Goal: Task Accomplishment & Management: Use online tool/utility

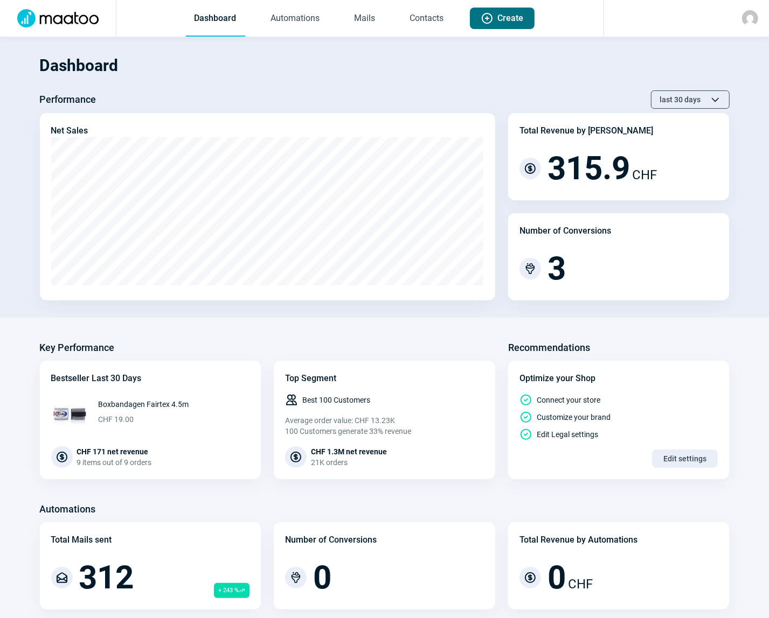
click at [505, 17] on span "Create" at bounding box center [511, 19] width 26 height 22
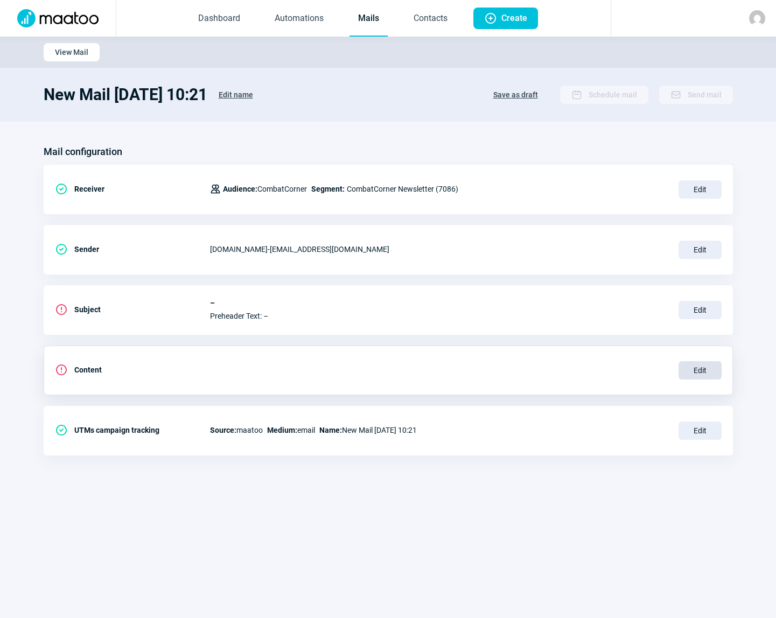
click at [700, 371] on span "Edit" at bounding box center [700, 370] width 43 height 18
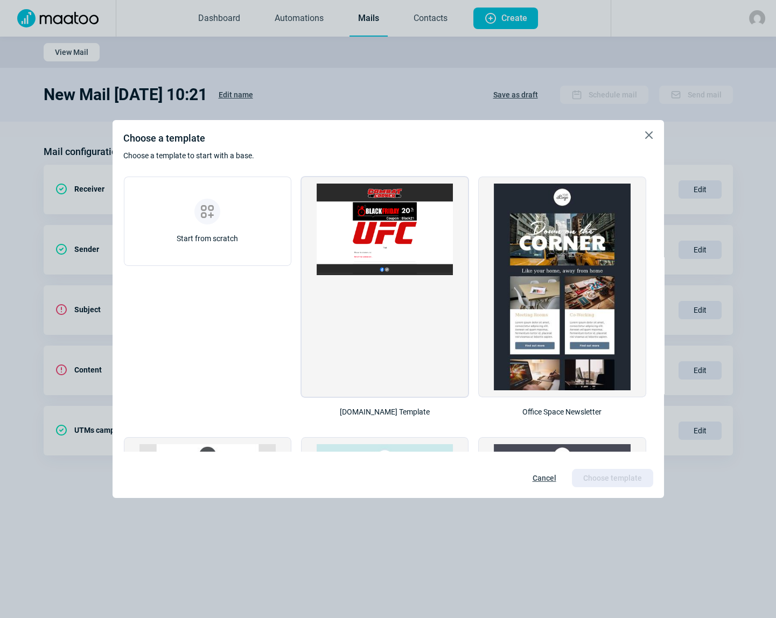
click at [372, 227] on img at bounding box center [385, 230] width 136 height 92
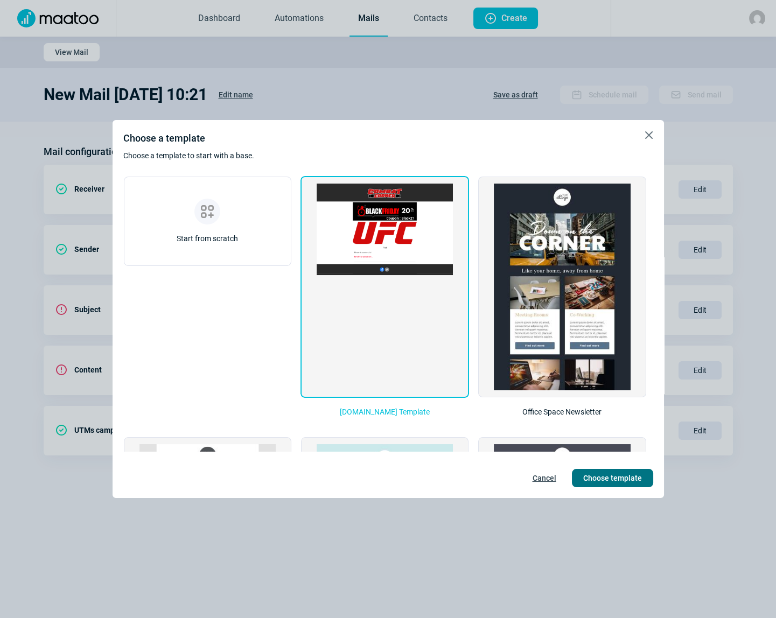
click at [621, 478] on span "Choose template" at bounding box center [612, 478] width 59 height 17
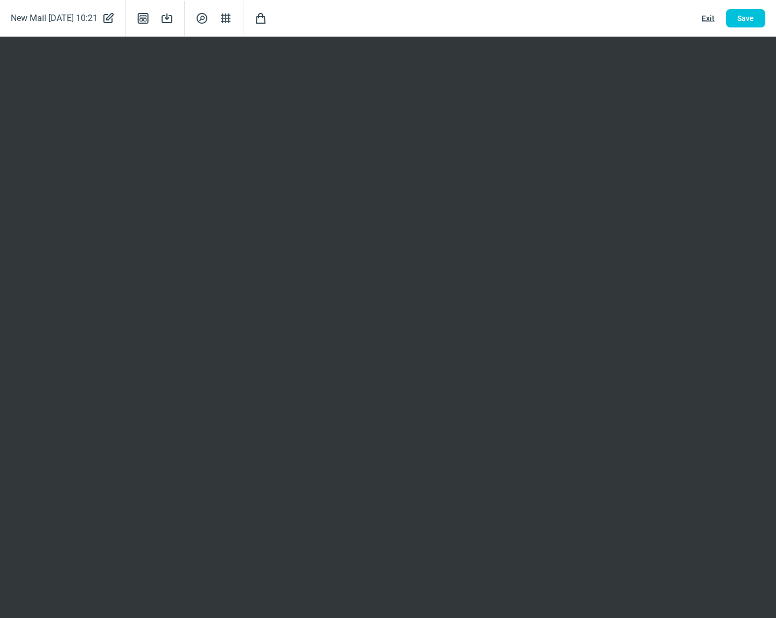
click at [475, 8] on div "New Mail [DATE] 10:21 PencilAlt icon Template icon Save icon SearchCircle icon …" at bounding box center [388, 18] width 776 height 37
click at [743, 19] on span "Save" at bounding box center [745, 18] width 17 height 17
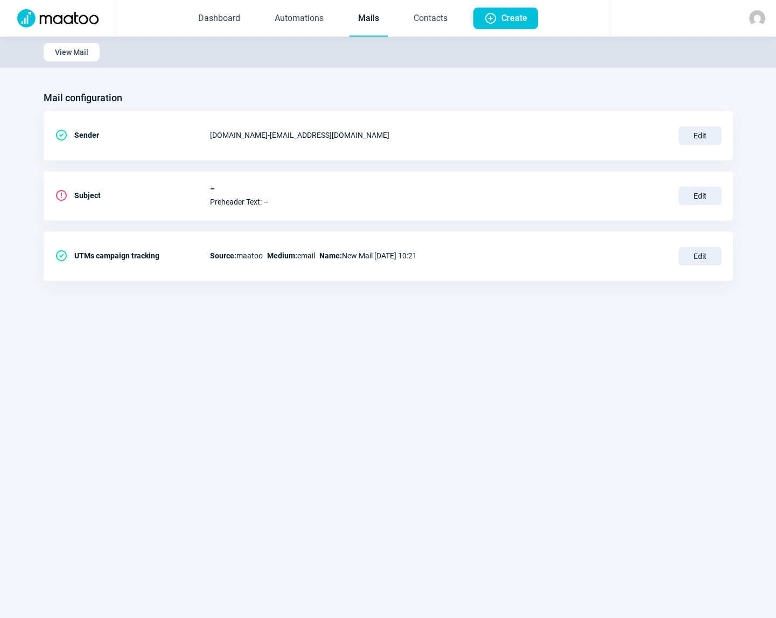
click at [365, 20] on link "Mails" at bounding box center [369, 19] width 38 height 36
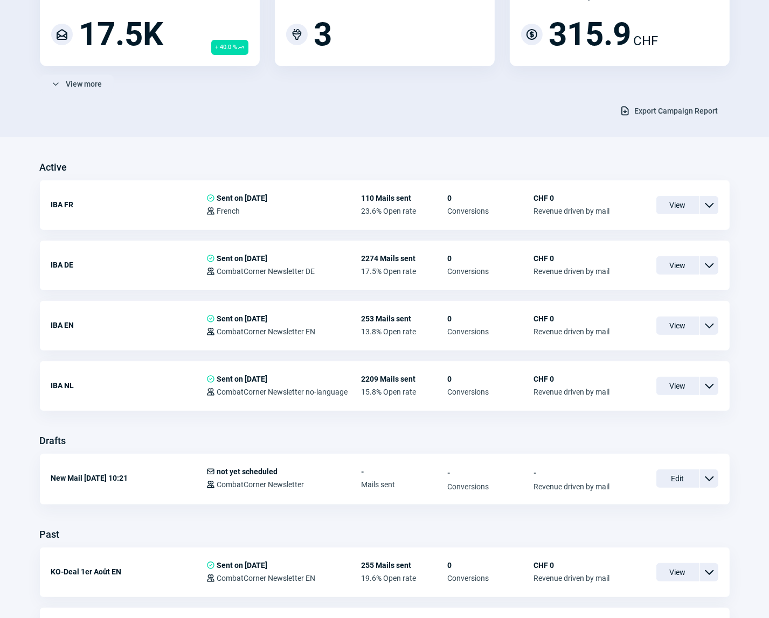
scroll to position [245, 0]
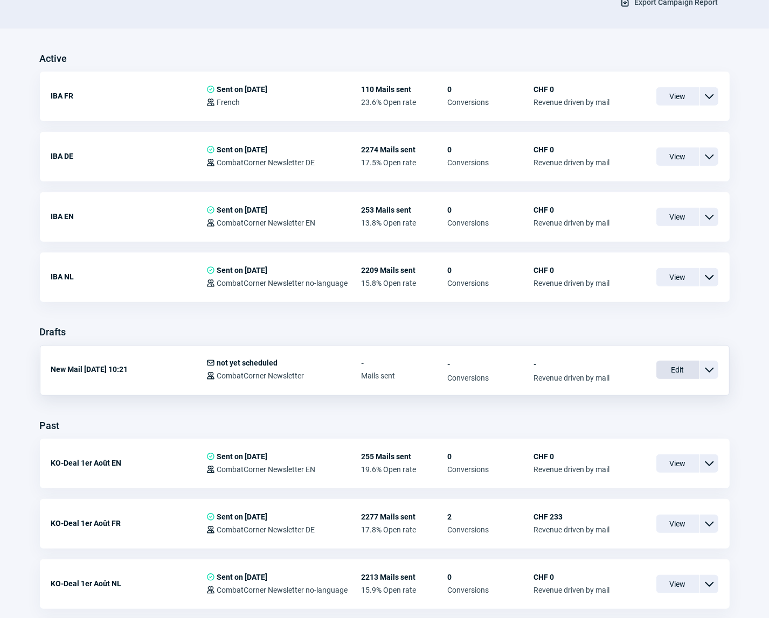
click at [674, 372] on span "Edit" at bounding box center [677, 370] width 43 height 18
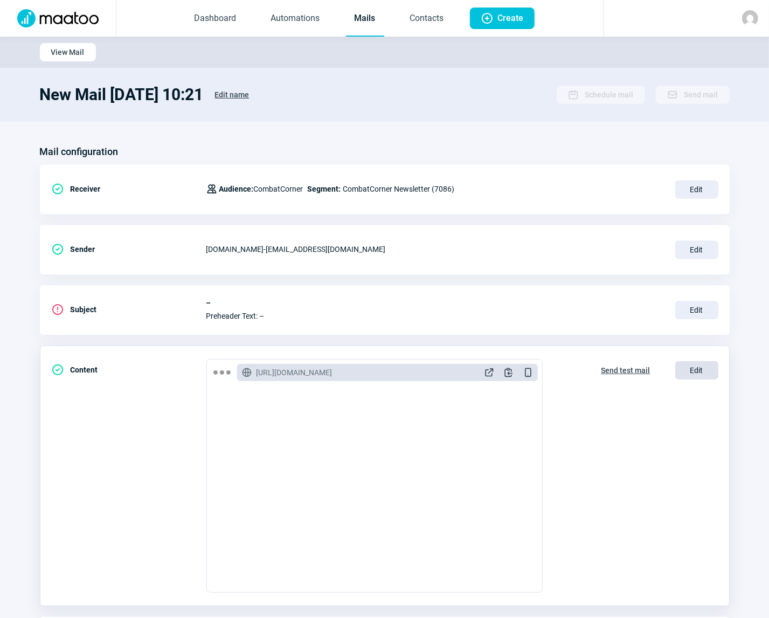
click at [700, 367] on span "Edit" at bounding box center [696, 370] width 43 height 18
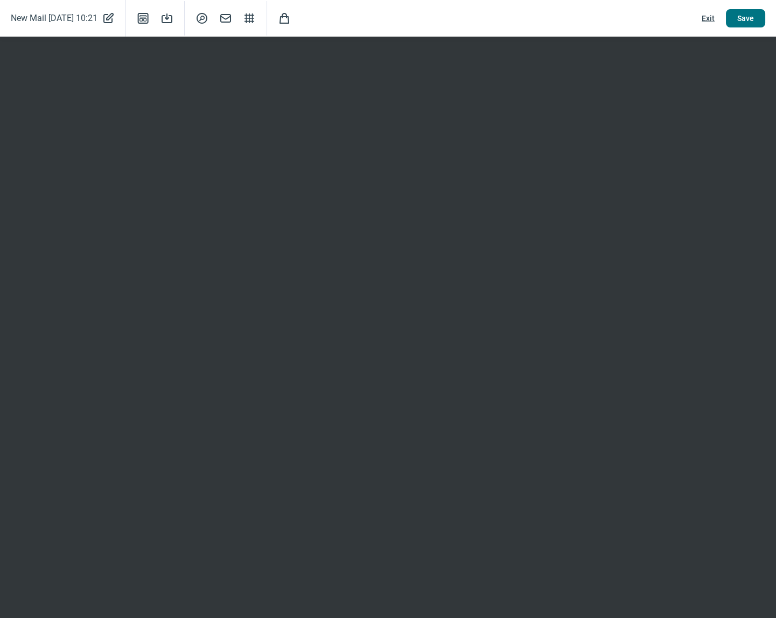
click at [743, 19] on span "Save" at bounding box center [745, 18] width 17 height 17
click at [750, 22] on span "Save" at bounding box center [745, 18] width 17 height 17
